Goal: Task Accomplishment & Management: Use online tool/utility

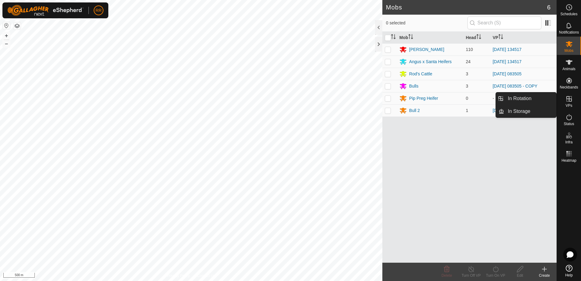
click at [569, 102] on icon at bounding box center [569, 98] width 7 height 7
click at [524, 95] on link "In Rotation" at bounding box center [530, 98] width 52 height 12
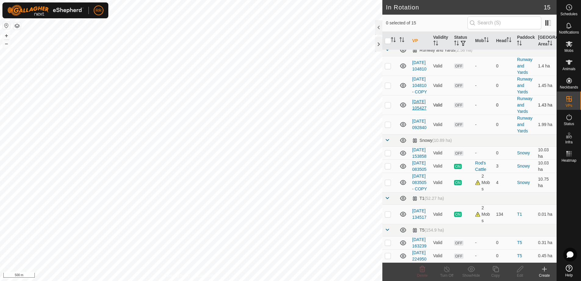
scroll to position [211, 0]
click at [390, 212] on p-checkbox at bounding box center [388, 214] width 6 height 5
checkbox input "true"
click at [496, 273] on div "Copy" at bounding box center [495, 275] width 24 height 5
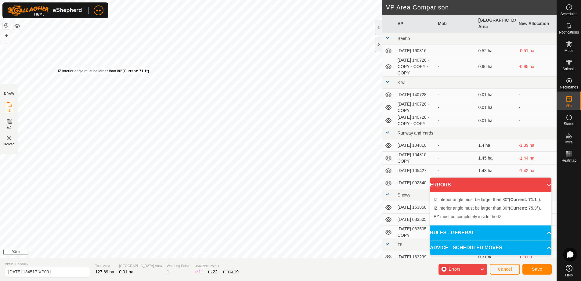
click at [58, 68] on div "IZ interior angle must be larger than 80° (Current: 71.1°) ." at bounding box center [104, 70] width 92 height 5
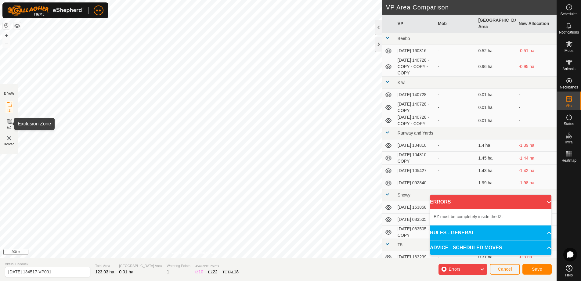
click at [8, 122] on icon at bounding box center [8, 121] width 7 height 7
click at [9, 139] on img at bounding box center [8, 138] width 7 height 7
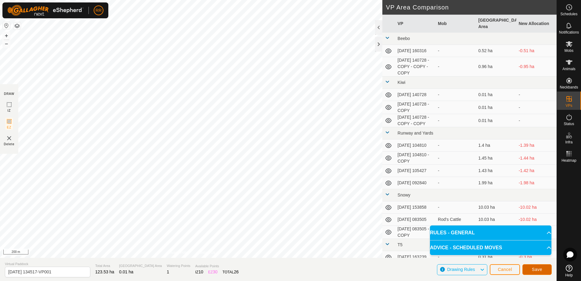
click at [537, 270] on span "Save" at bounding box center [537, 269] width 10 height 5
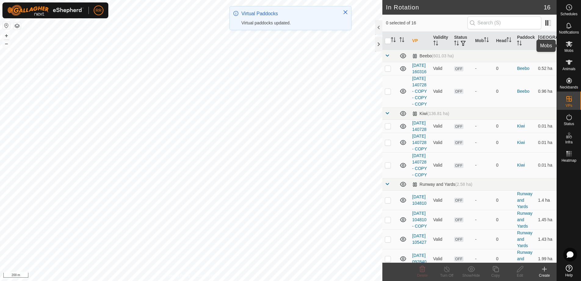
click at [570, 45] on icon at bounding box center [569, 43] width 7 height 7
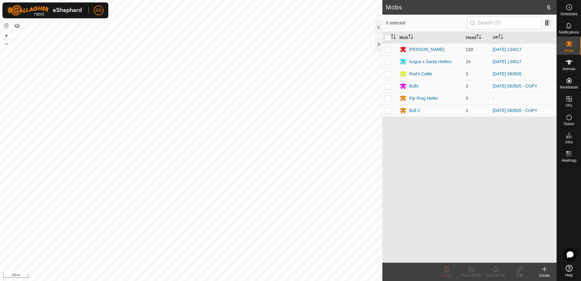
click at [390, 49] on p-checkbox at bounding box center [388, 49] width 6 height 5
checkbox input "true"
click at [389, 63] on p-checkbox at bounding box center [388, 61] width 6 height 5
checkbox input "true"
click at [495, 273] on div "Turn On VP" at bounding box center [495, 275] width 24 height 5
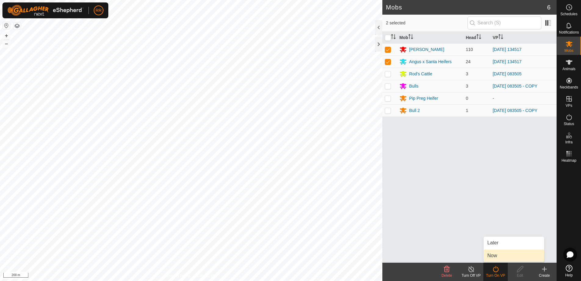
click at [491, 257] on link "Now" at bounding box center [514, 256] width 60 height 12
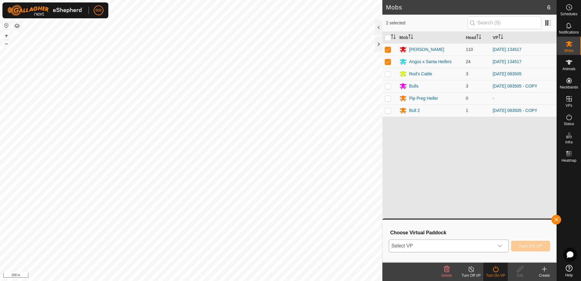
click at [459, 245] on span "Select VP" at bounding box center [441, 246] width 105 height 12
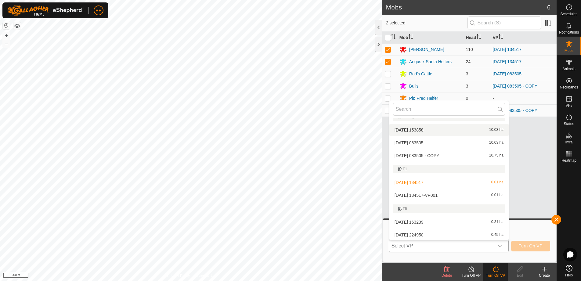
scroll to position [167, 0]
click at [419, 194] on li "[DATE] 134517-VP001 0.01 ha" at bounding box center [448, 194] width 119 height 12
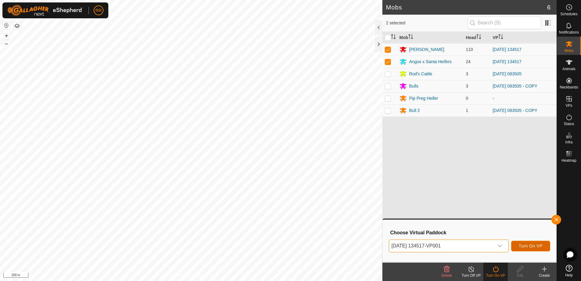
click at [532, 245] on span "Turn On VP" at bounding box center [531, 246] width 24 height 5
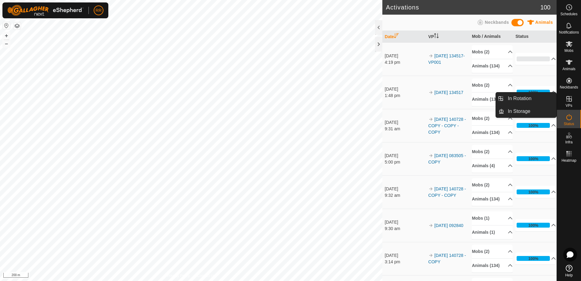
click at [567, 103] on es-virtualpaddocks-svg-icon at bounding box center [569, 99] width 11 height 10
